Goal: Task Accomplishment & Management: Use online tool/utility

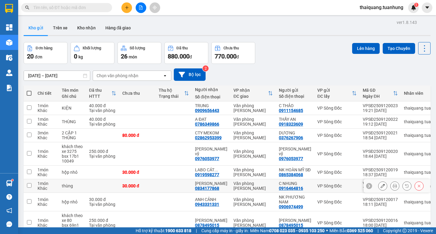
scroll to position [67, 0]
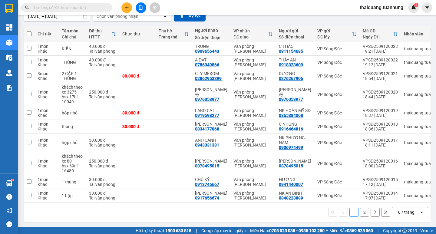
drag, startPoint x: 412, startPoint y: 215, endPoint x: 411, endPoint y: 209, distance: 5.9
click at [412, 215] on div "10 / trang" at bounding box center [405, 213] width 27 height 10
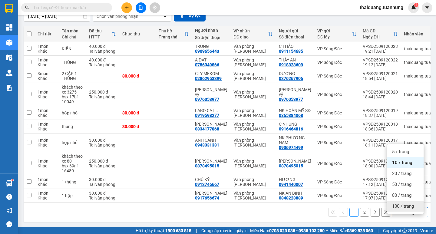
click at [404, 203] on span "100 / trang" at bounding box center [403, 206] width 22 height 6
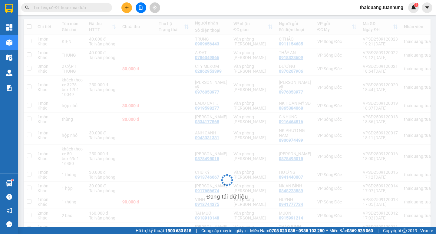
scroll to position [0, 0]
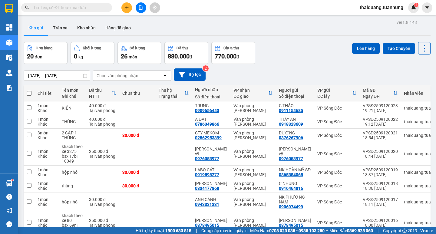
click at [28, 94] on span at bounding box center [29, 93] width 5 height 5
click at [29, 90] on input "checkbox" at bounding box center [29, 90] width 0 height 0
checkbox input "true"
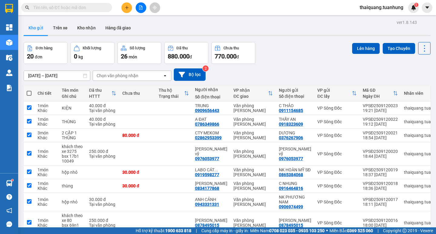
checkbox input "true"
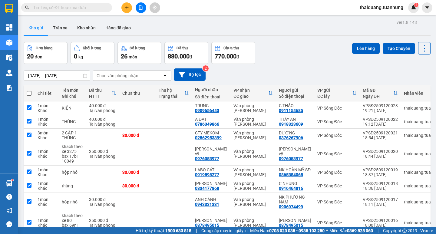
checkbox input "true"
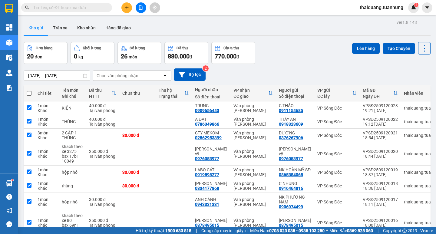
checkbox input "true"
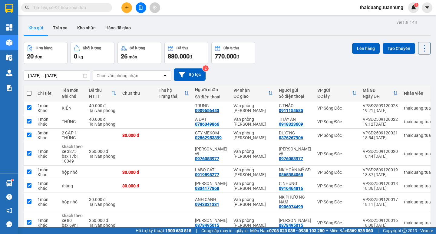
checkbox input "true"
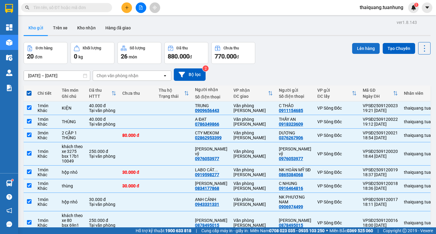
click at [364, 47] on button "Lên hàng" at bounding box center [366, 48] width 28 height 11
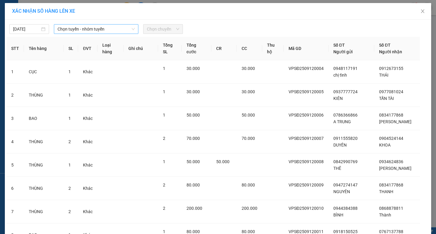
click at [95, 29] on span "Chọn tuyến - nhóm tuyến" at bounding box center [96, 29] width 77 height 9
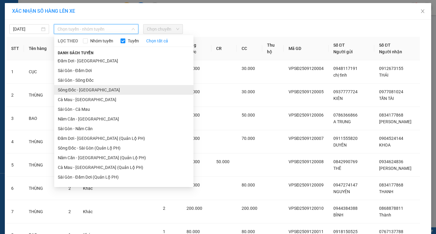
click at [76, 91] on li "Sông Đốc - [GEOGRAPHIC_DATA]" at bounding box center [123, 90] width 139 height 10
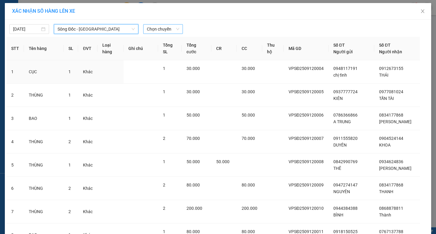
click at [163, 28] on span "Chọn chuyến" at bounding box center [163, 29] width 32 height 9
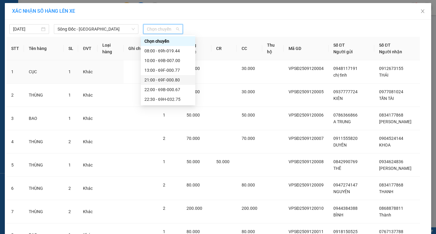
click at [161, 79] on div "21:00 - 69F-000.80" at bounding box center [168, 80] width 47 height 7
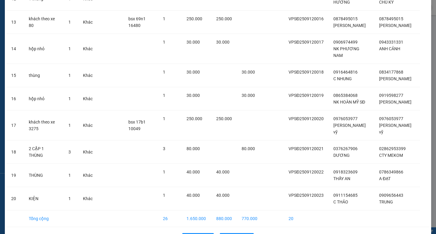
scroll to position [354, 0]
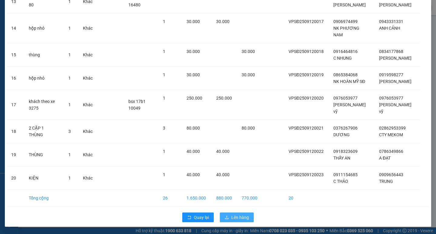
drag, startPoint x: 241, startPoint y: 219, endPoint x: 241, endPoint y: 214, distance: 5.2
click at [241, 219] on span "Lên hàng" at bounding box center [241, 217] width 18 height 7
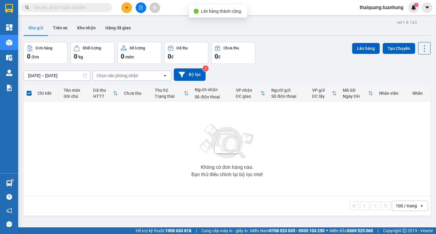
drag, startPoint x: 297, startPoint y: 39, endPoint x: 266, endPoint y: 28, distance: 32.2
click at [297, 37] on div "ver 1.8.143 Kho gửi Trên xe Kho nhận Hàng đã giao Đơn hàng 0 đơn Khối lượng 0 k…" at bounding box center [227, 135] width 412 height 234
click at [90, 28] on button "Kho nhận" at bounding box center [86, 28] width 28 height 15
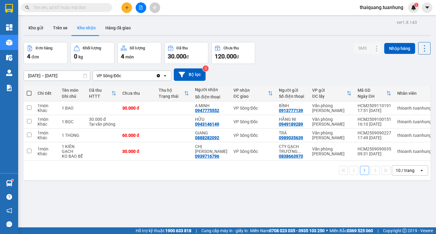
click at [305, 51] on div "Đơn hàng 4 đơn Khối lượng 0 kg Số lượng 4 món Đã thu 30.000 đ Chưa thu 120.000 …" at bounding box center [227, 53] width 407 height 22
